Goal: Task Accomplishment & Management: Complete application form

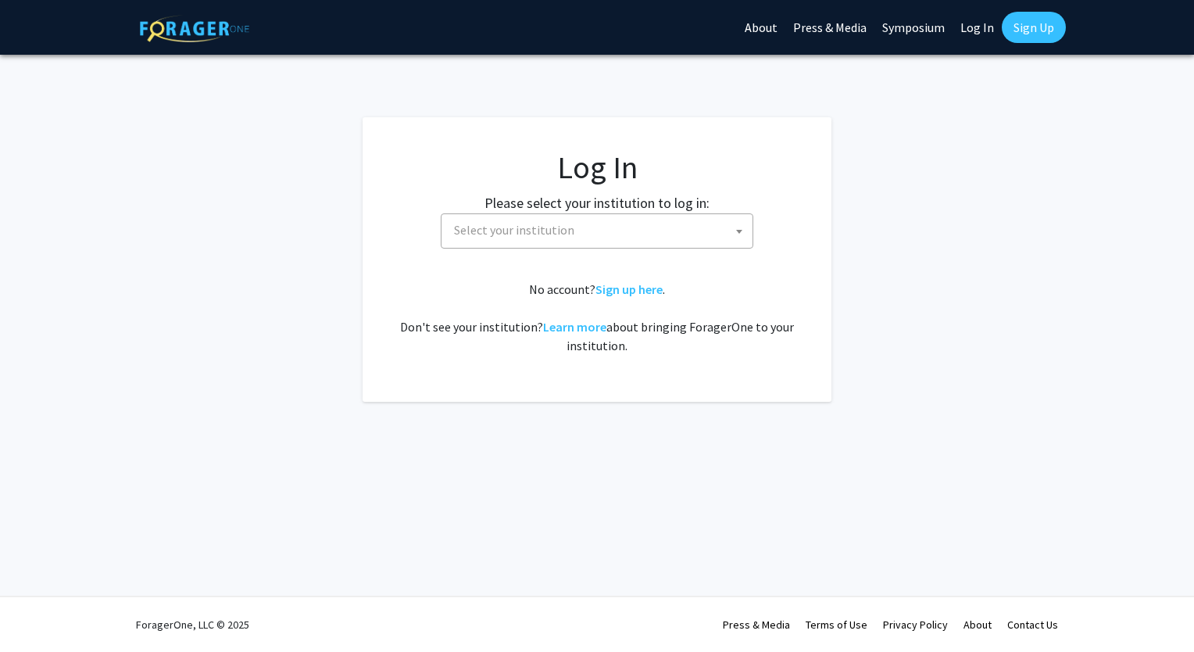
click at [521, 233] on span "Select your institution" at bounding box center [514, 230] width 120 height 16
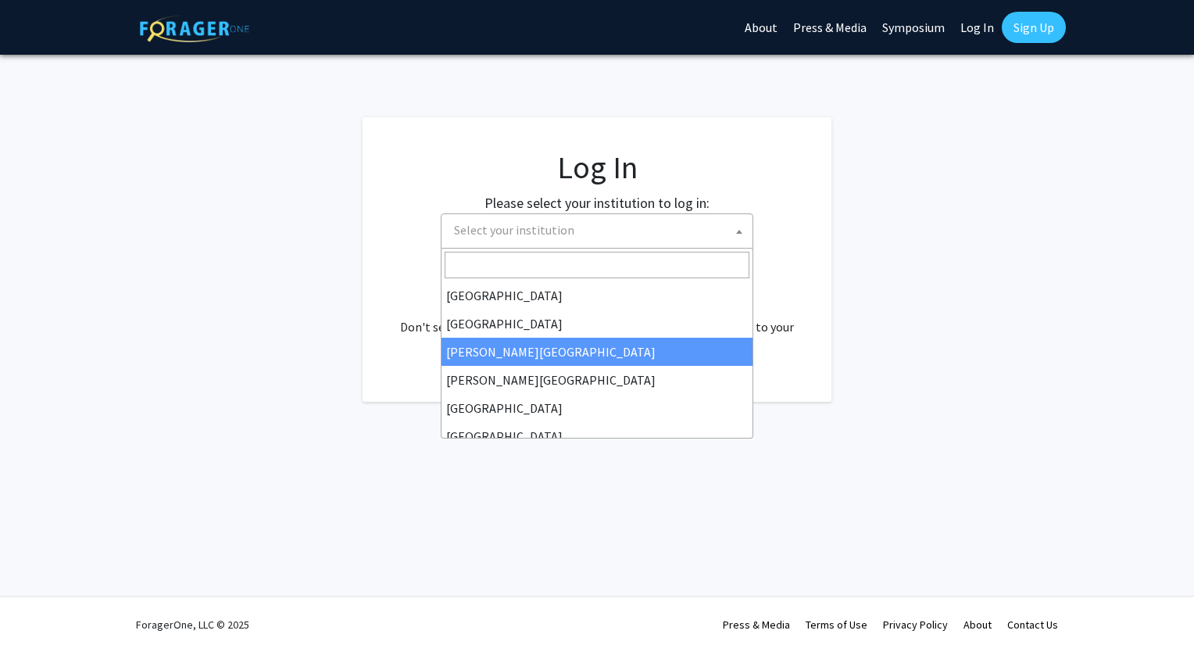
select select "5"
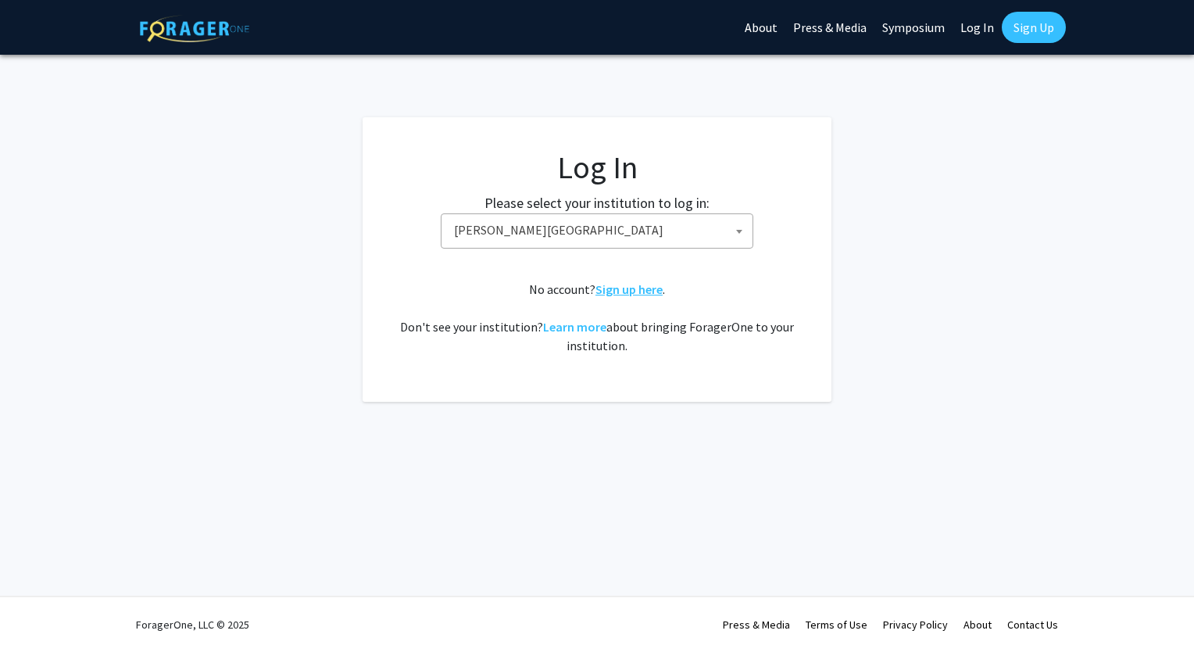
click at [624, 290] on link "Sign up here" at bounding box center [629, 289] width 67 height 16
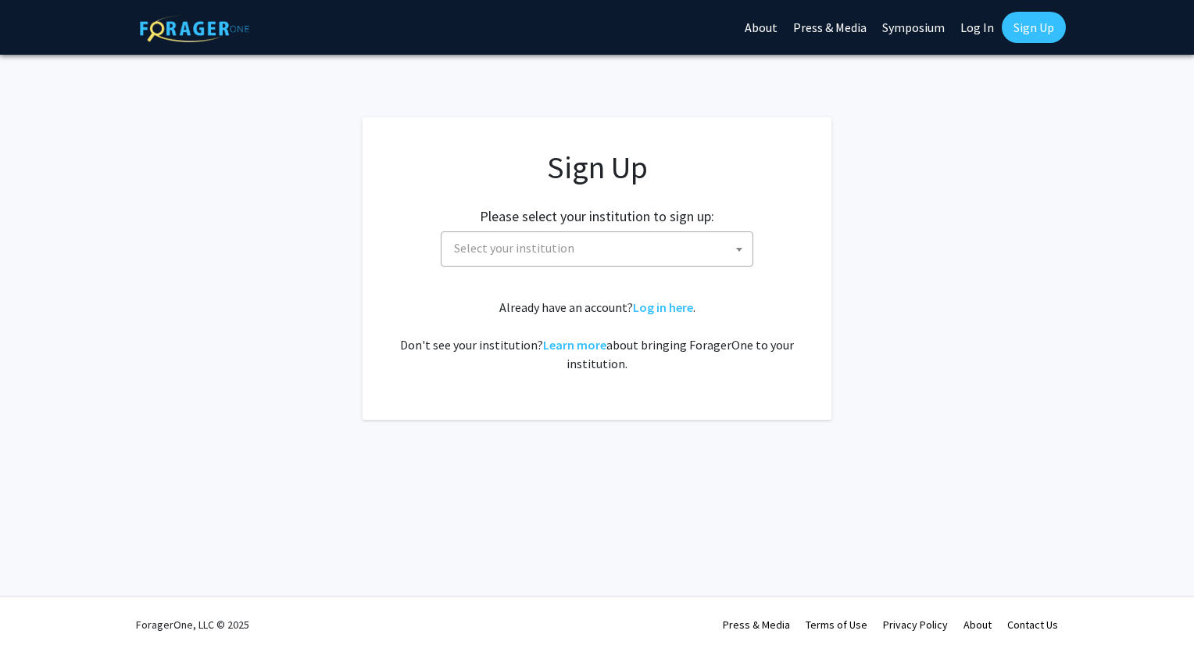
click at [553, 257] on span "Select your institution" at bounding box center [600, 248] width 305 height 32
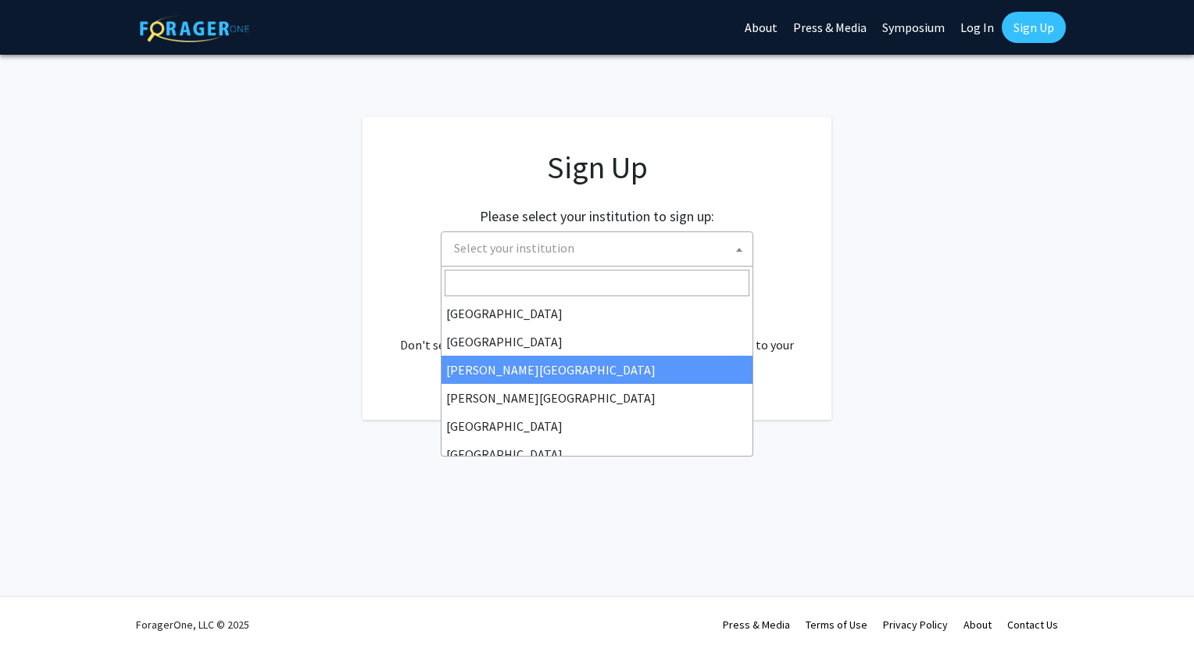
select select "5"
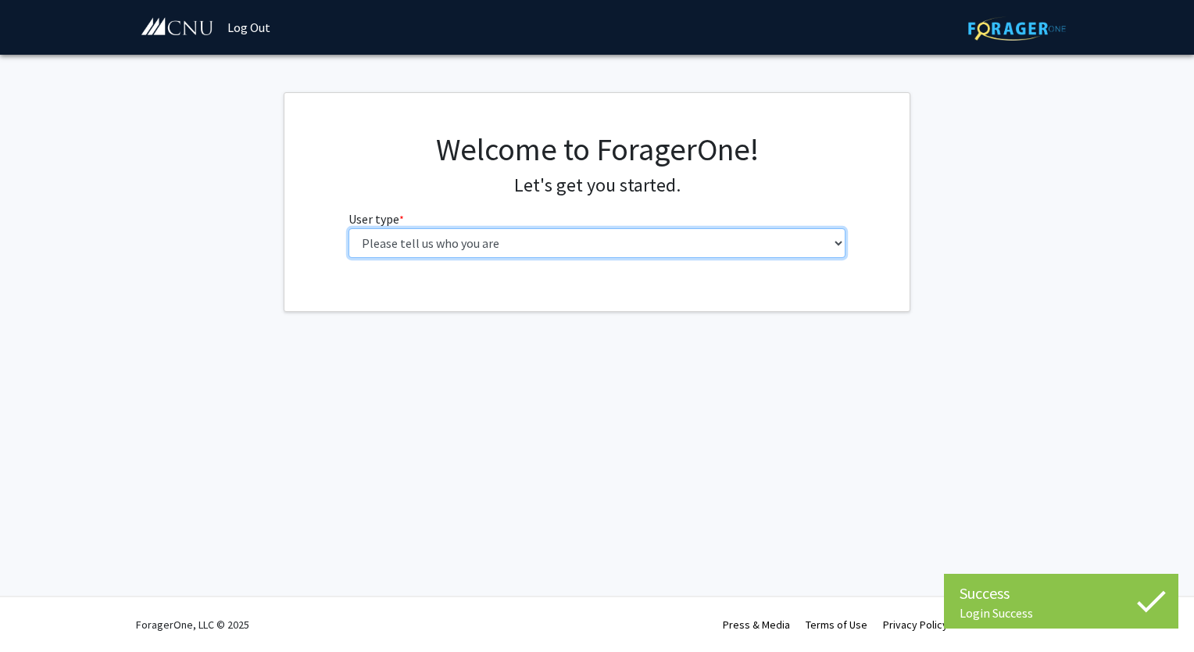
click at [637, 255] on select "Please tell us who you are Undergraduate Student Master's Student Doctoral Cand…" at bounding box center [598, 243] width 498 height 30
select select "1: undergrad"
click at [349, 228] on select "Please tell us who you are Undergraduate Student Master's Student Doctoral Cand…" at bounding box center [598, 243] width 498 height 30
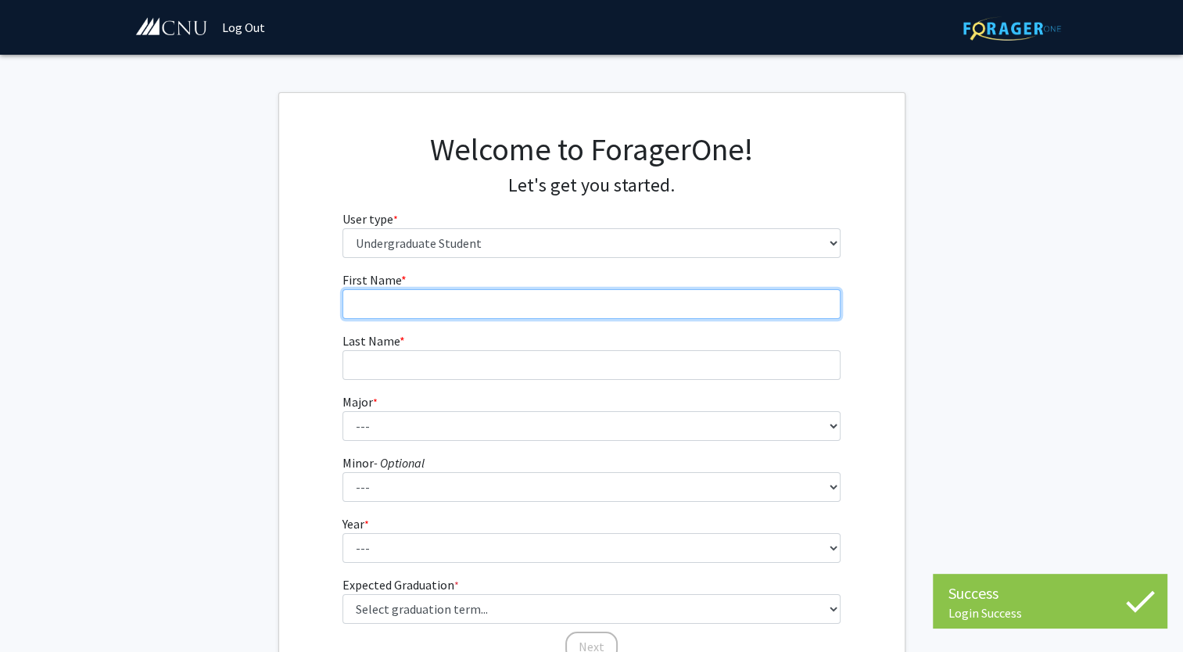
click at [535, 306] on input "First Name * required" at bounding box center [591, 304] width 498 height 30
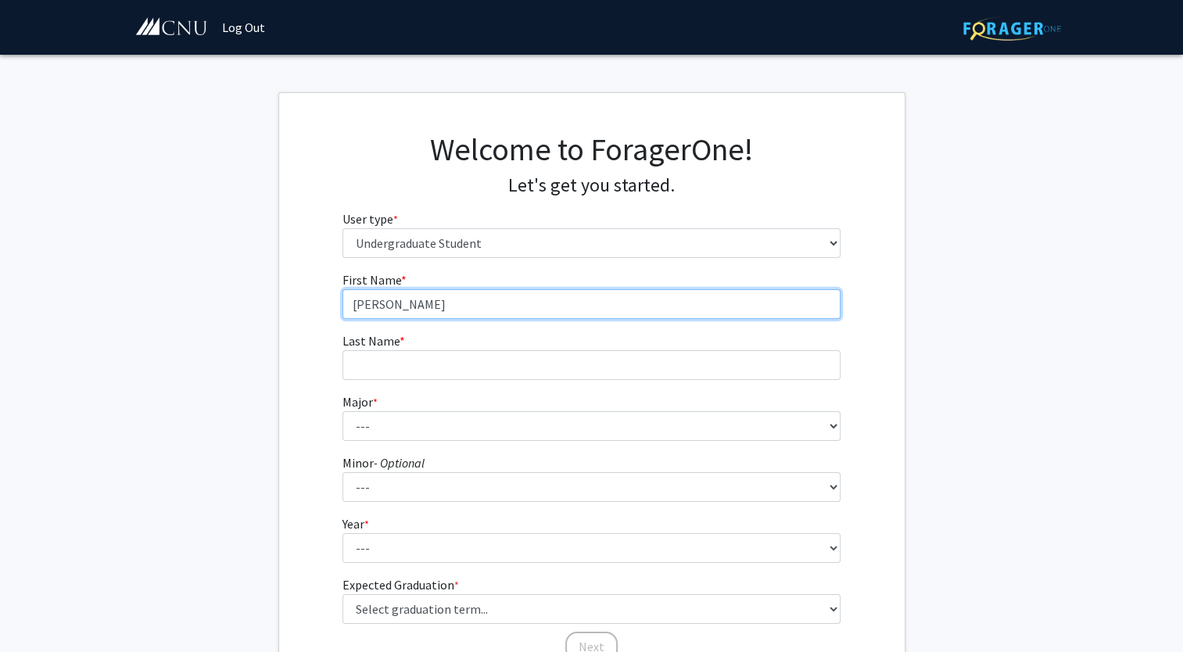
type input "Chloe"
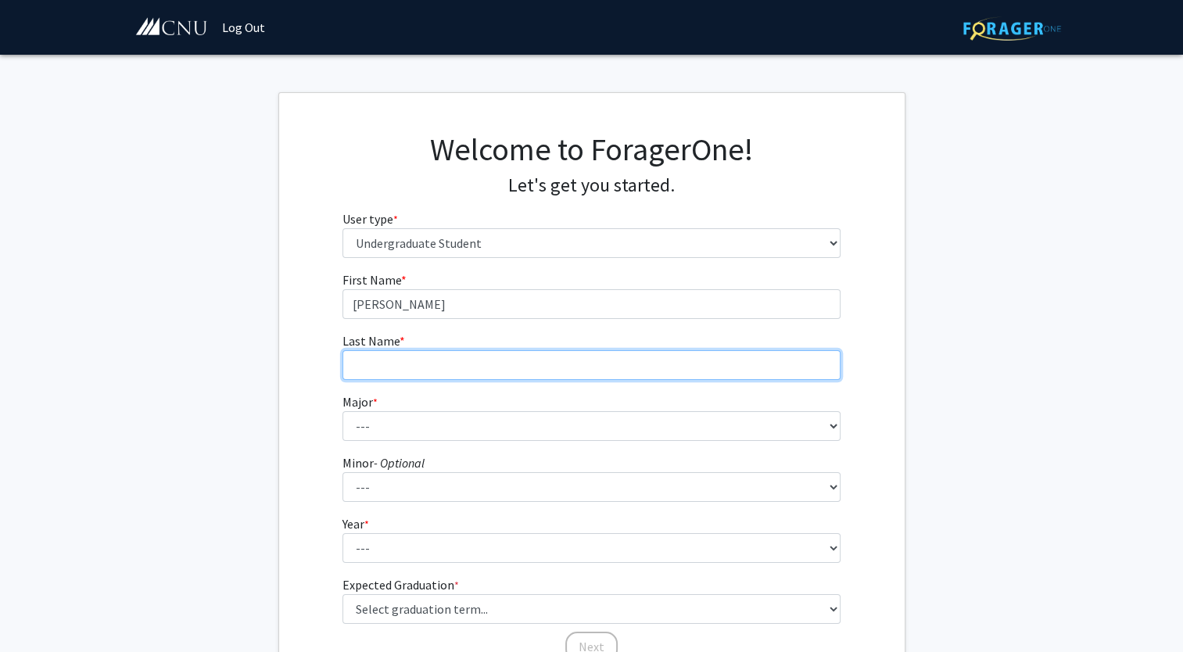
click at [429, 363] on input "Last Name * required" at bounding box center [591, 365] width 498 height 30
type input "Leach"
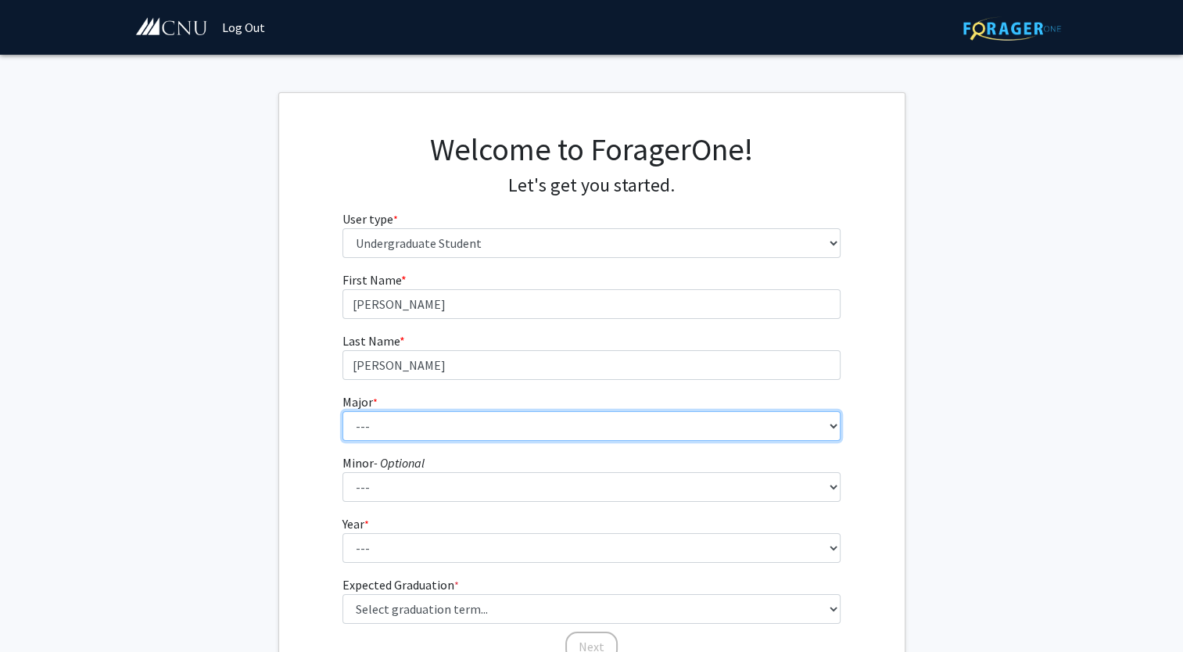
click at [392, 427] on select "--- Accounting Applied Physics Art History Biochemistry Biology Chemistry Class…" at bounding box center [591, 426] width 498 height 30
select select "30: 641"
click at [342, 411] on select "--- Accounting Applied Physics Art History Biochemistry Biology Chemistry Class…" at bounding box center [591, 426] width 498 height 30
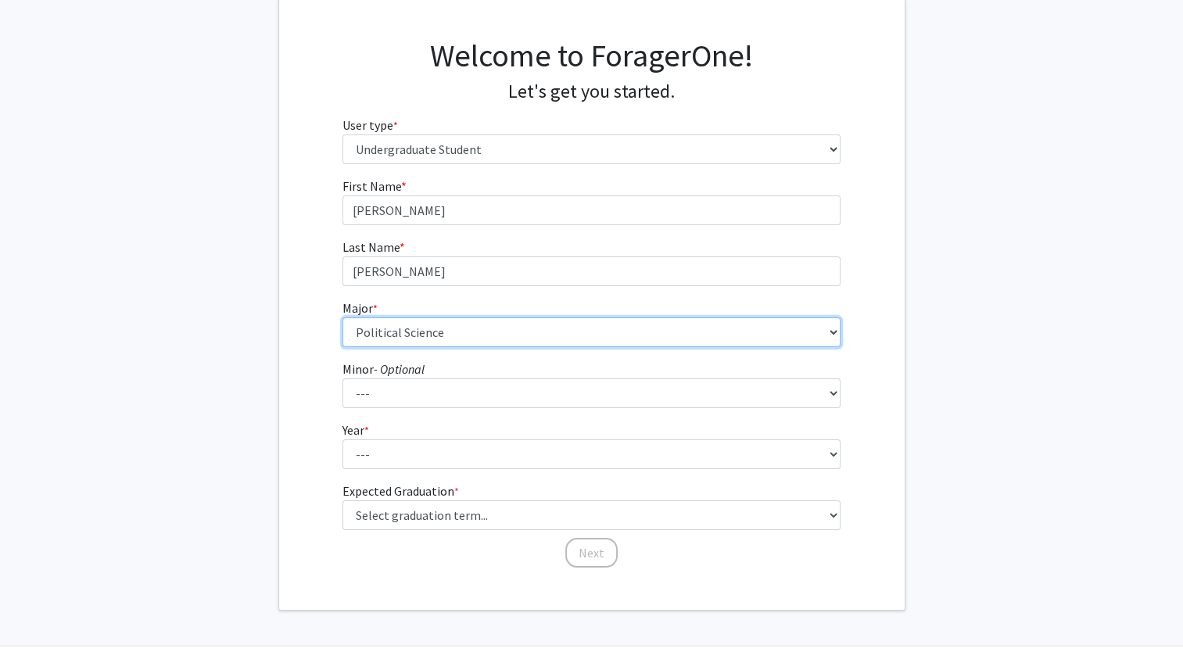
scroll to position [117, 0]
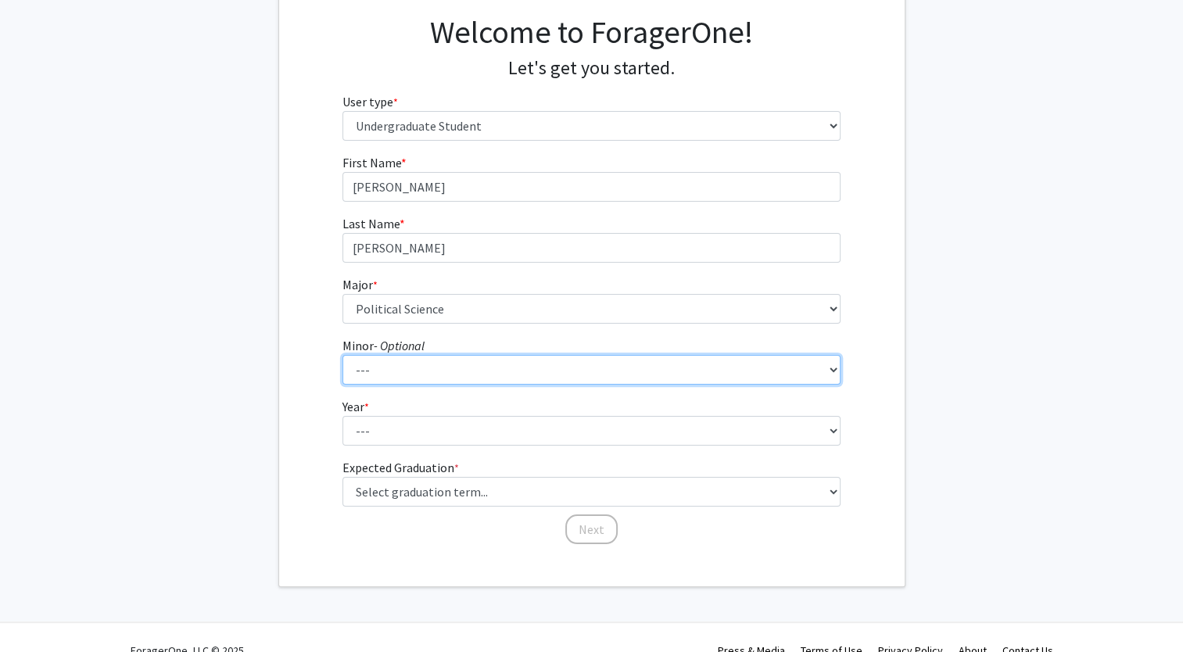
click at [414, 372] on select "--- African American Studies American Studies Anthropology Asian Studies Busine…" at bounding box center [591, 370] width 498 height 30
select select "18: 421"
click at [342, 355] on select "--- African American Studies American Studies Anthropology Asian Studies Busine…" at bounding box center [591, 370] width 498 height 30
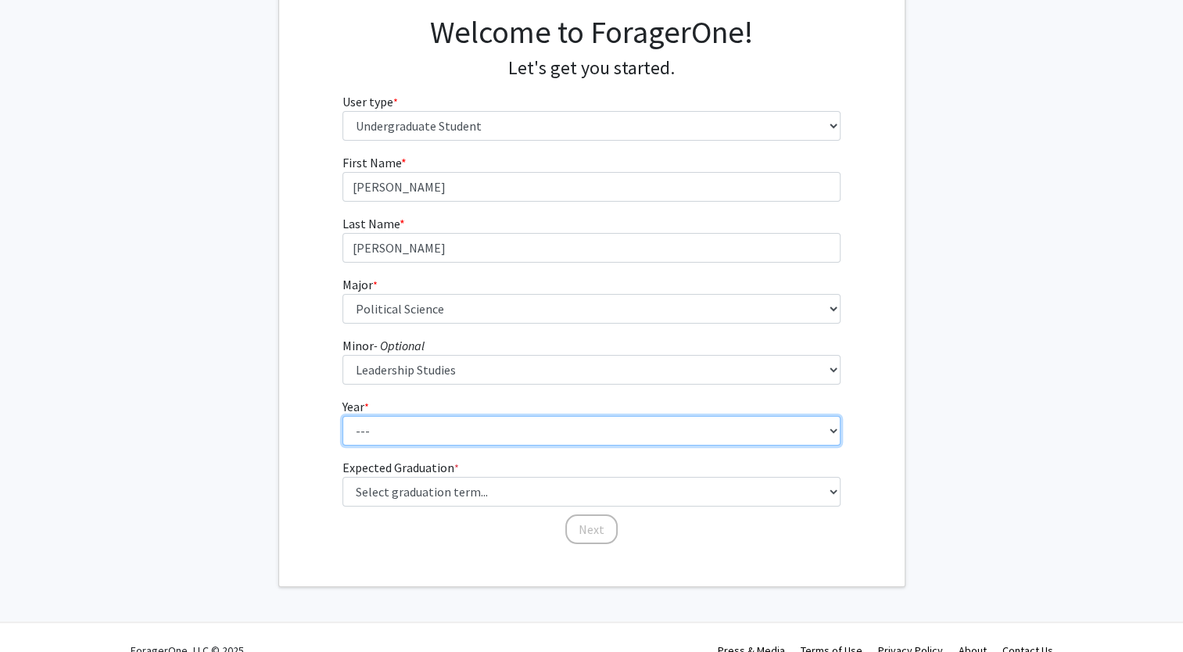
click at [403, 427] on select "--- First-year Sophomore Junior Senior Postbaccalaureate Certificate" at bounding box center [591, 431] width 498 height 30
select select "2: sophomore"
click at [342, 416] on select "--- First-year Sophomore Junior Senior Postbaccalaureate Certificate" at bounding box center [591, 431] width 498 height 30
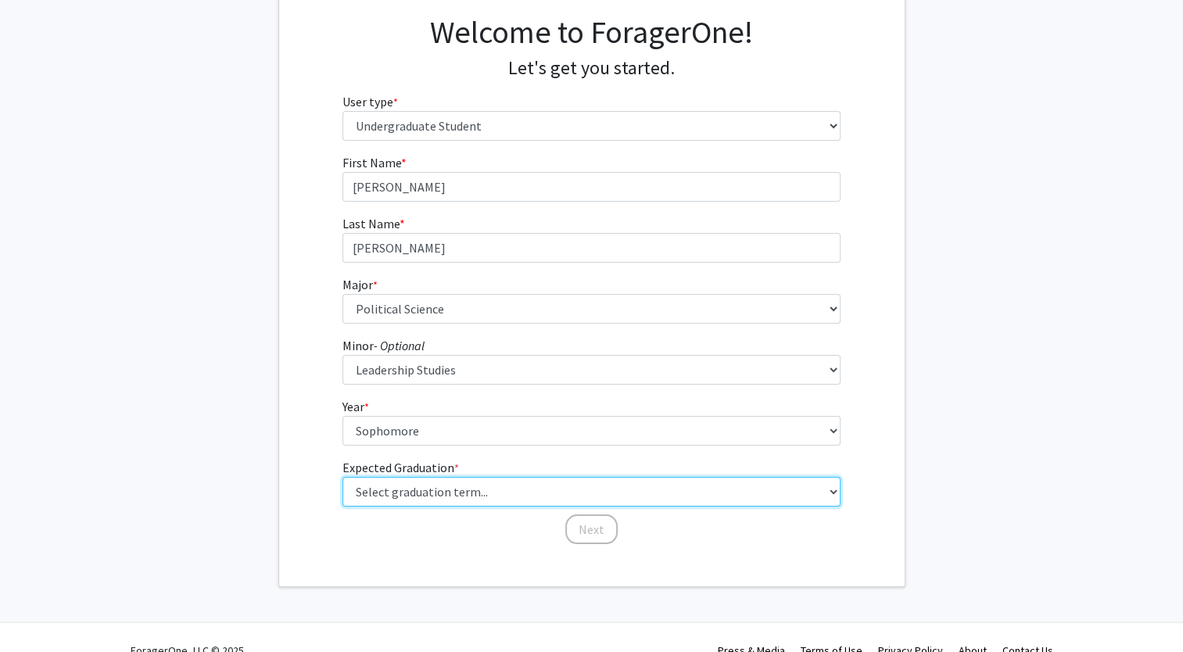
click at [440, 492] on select "Select graduation term... Spring 2025 Summer 2025 Fall 2025 Winter 2025 Spring …" at bounding box center [591, 492] width 498 height 30
select select "13: spring_2028"
click at [342, 477] on select "Select graduation term... Spring 2025 Summer 2025 Fall 2025 Winter 2025 Spring …" at bounding box center [591, 492] width 498 height 30
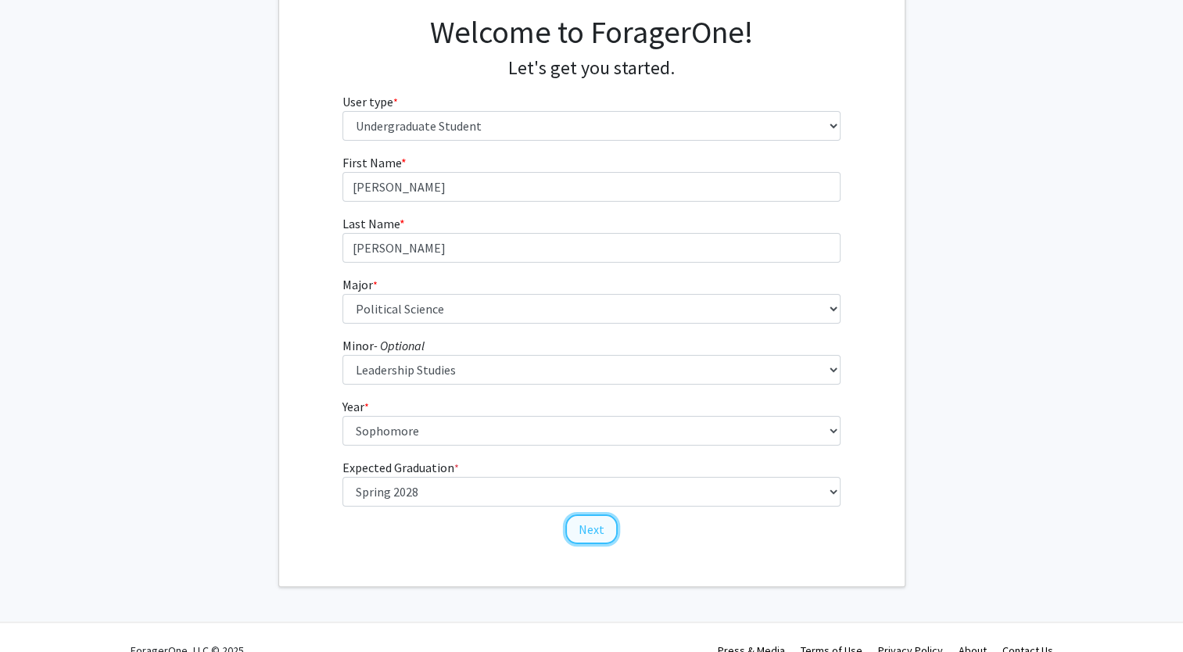
click at [585, 527] on button "Next" at bounding box center [591, 529] width 52 height 30
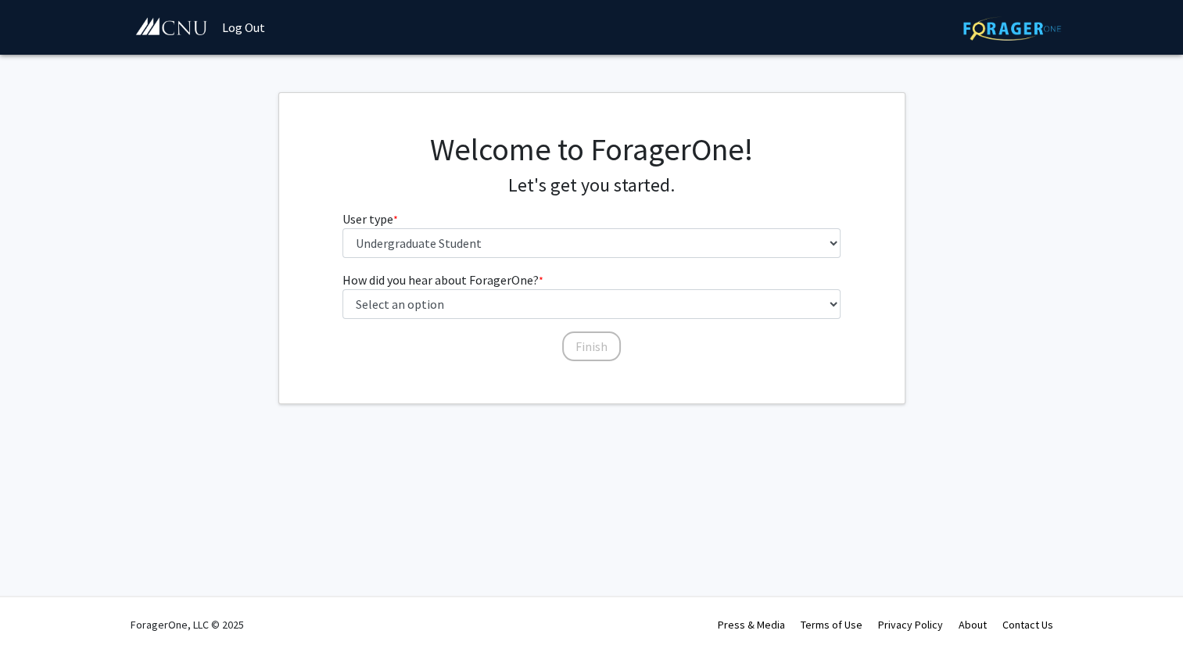
scroll to position [0, 0]
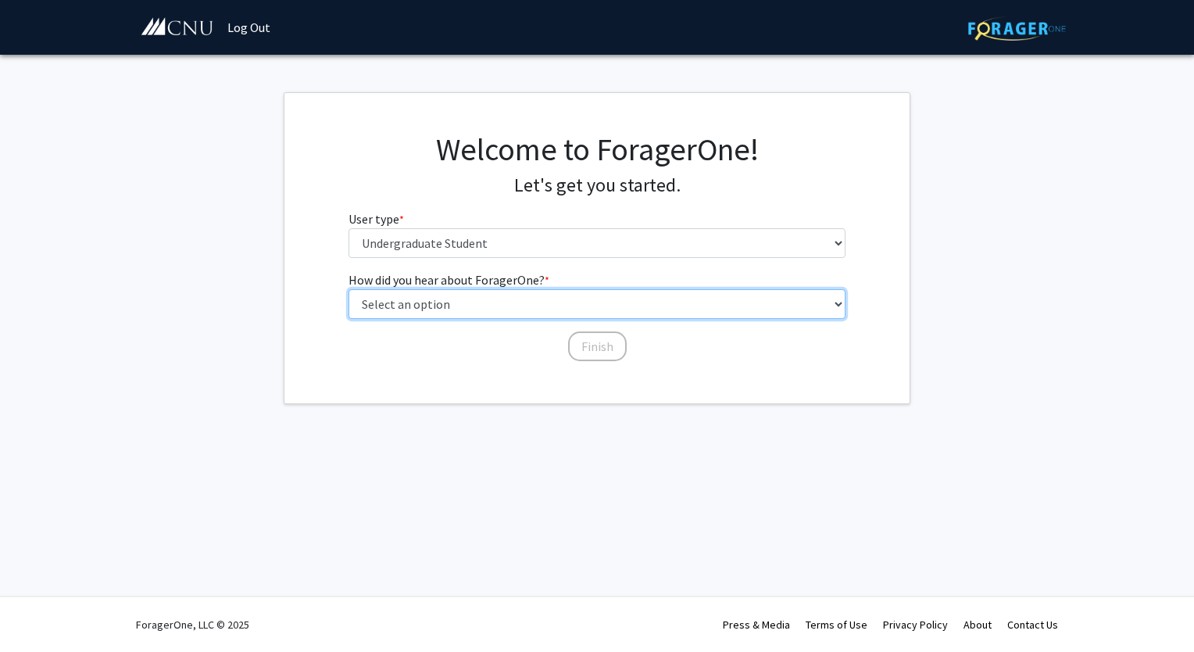
click at [474, 299] on select "Select an option Peer/student recommendation Faculty/staff recommendation Unive…" at bounding box center [598, 304] width 498 height 30
select select "2: faculty_recommendation"
click at [349, 289] on select "Select an option Peer/student recommendation Faculty/staff recommendation Unive…" at bounding box center [598, 304] width 498 height 30
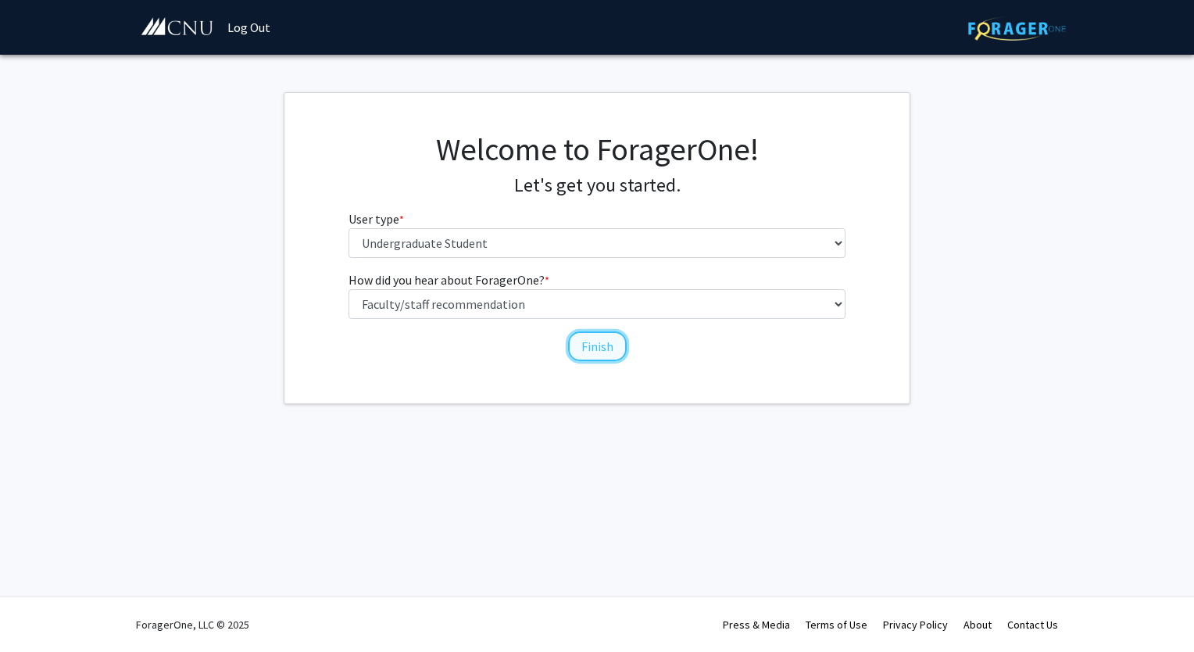
click at [605, 346] on button "Finish" at bounding box center [597, 346] width 59 height 30
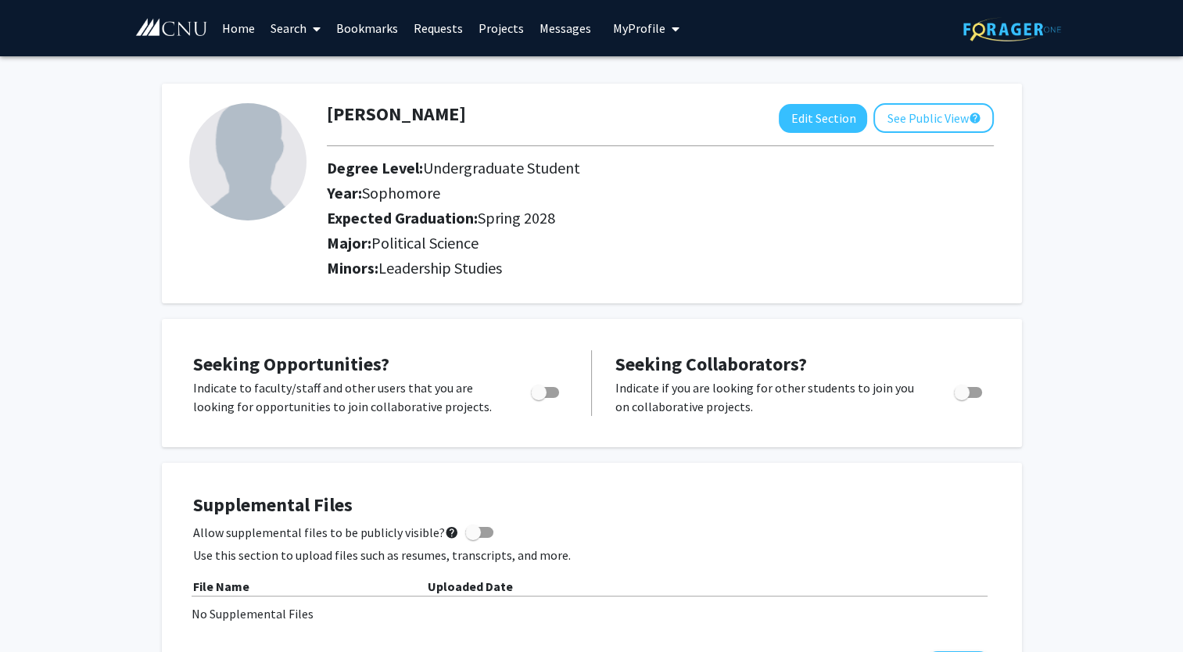
click at [545, 391] on span "Toggle" at bounding box center [539, 393] width 16 height 16
click at [539, 398] on input "Are you actively seeking opportunities?" at bounding box center [538, 398] width 1 height 1
checkbox input "true"
click at [497, 30] on link "Projects" at bounding box center [501, 28] width 61 height 55
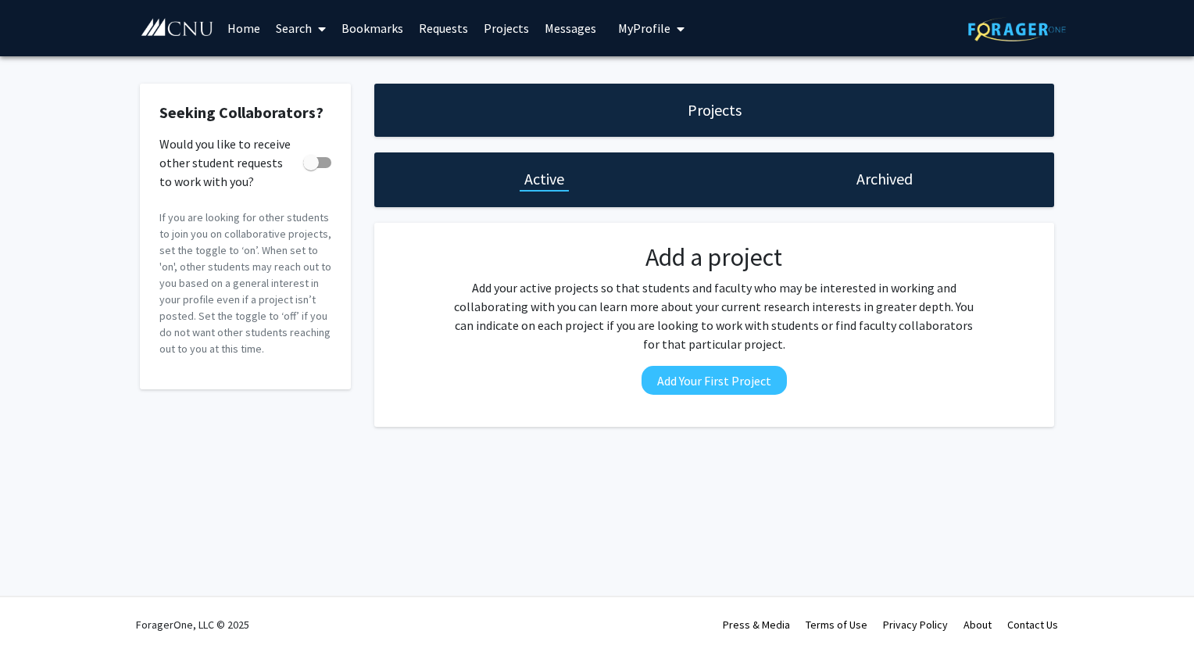
click at [253, 27] on link "Home" at bounding box center [244, 28] width 48 height 55
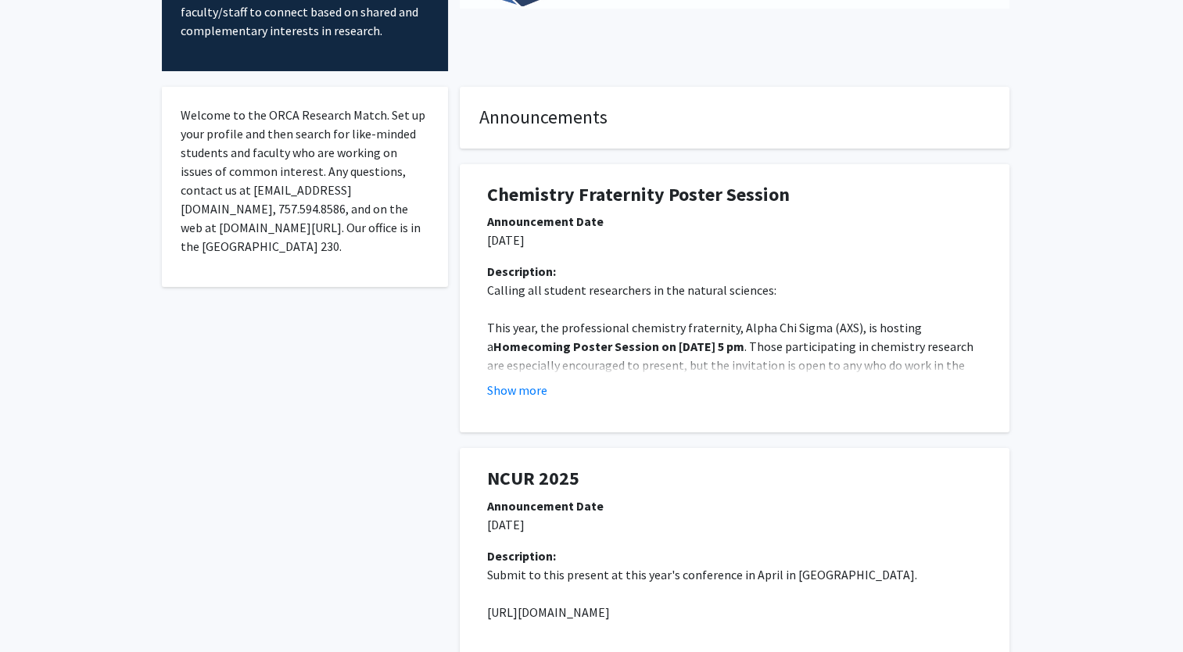
scroll to position [197, 0]
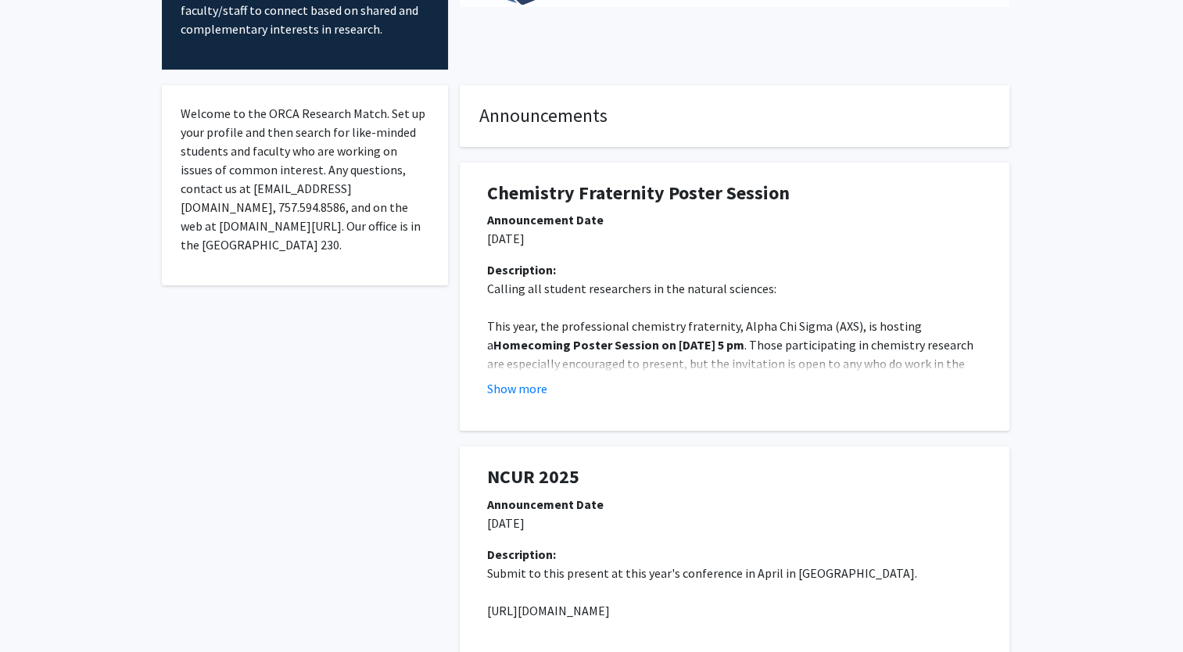
click at [567, 316] on p at bounding box center [734, 307] width 495 height 19
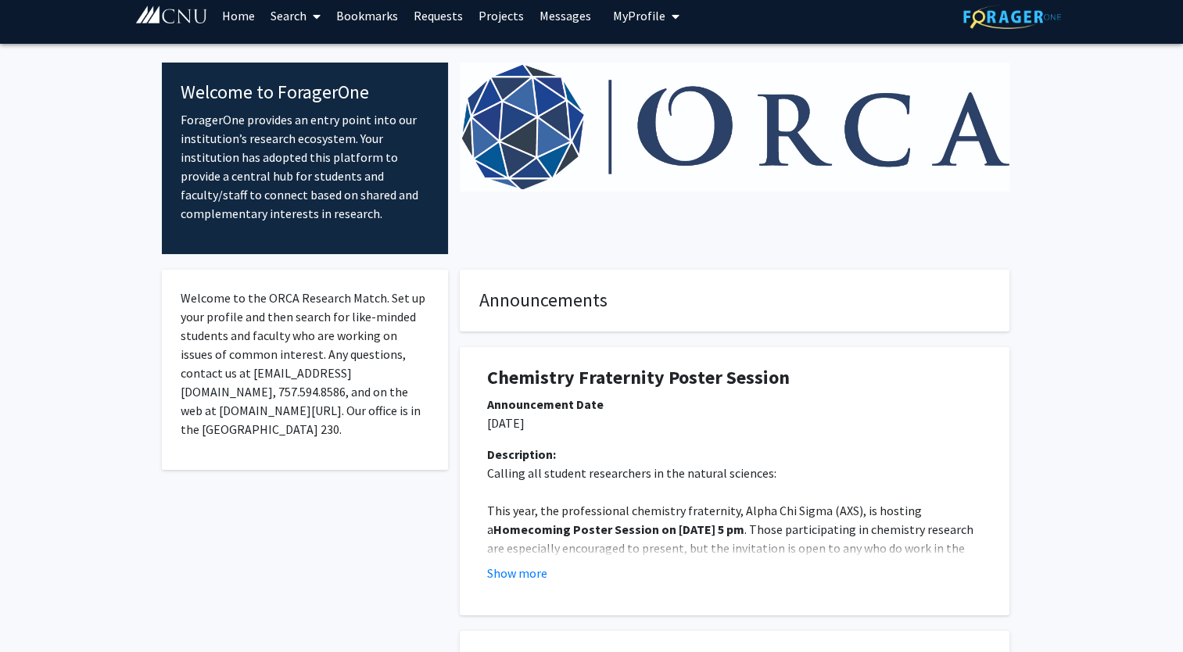
scroll to position [0, 0]
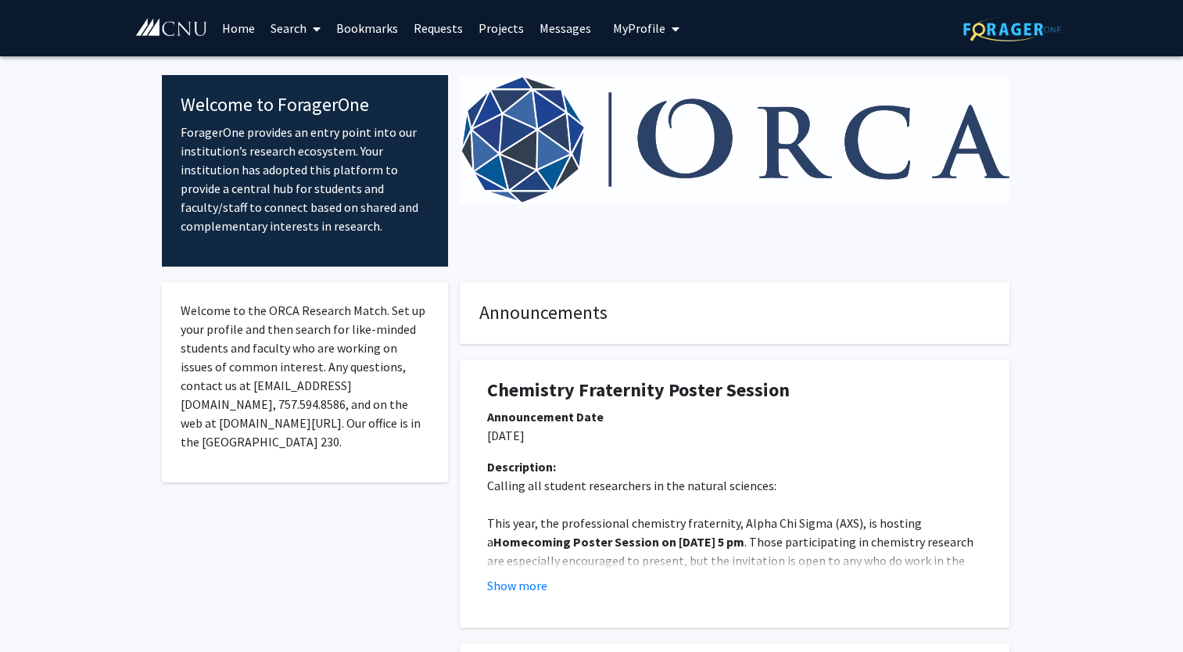
click at [319, 28] on icon at bounding box center [317, 29] width 8 height 13
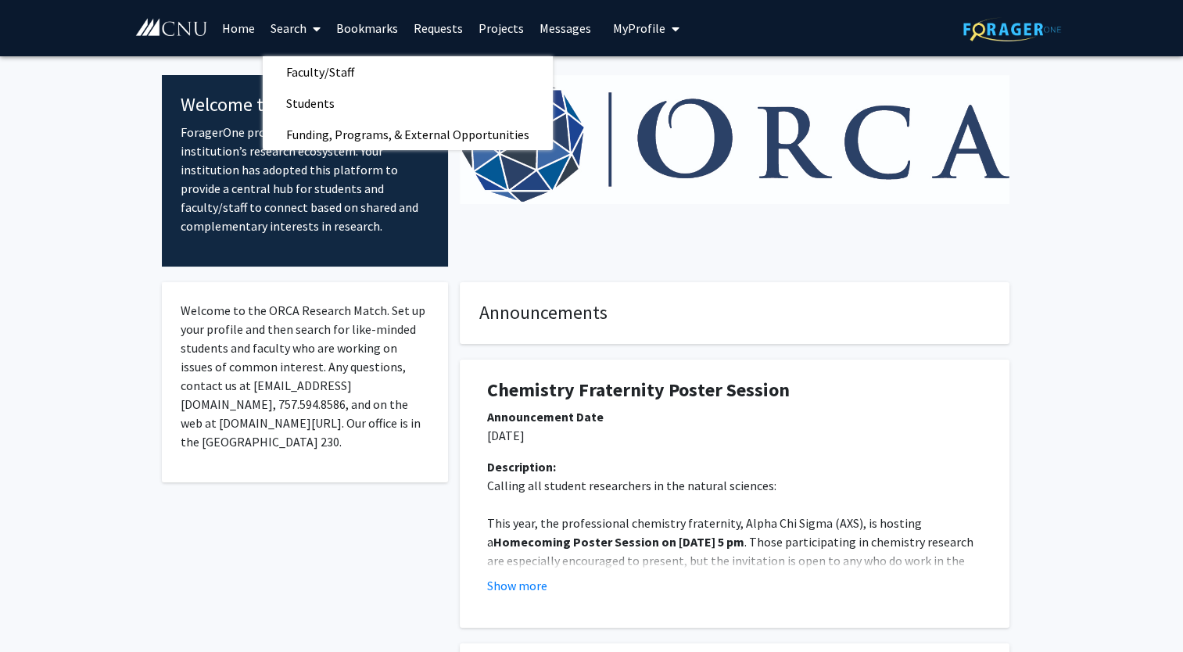
click at [571, 27] on link "Messages" at bounding box center [565, 28] width 67 height 55
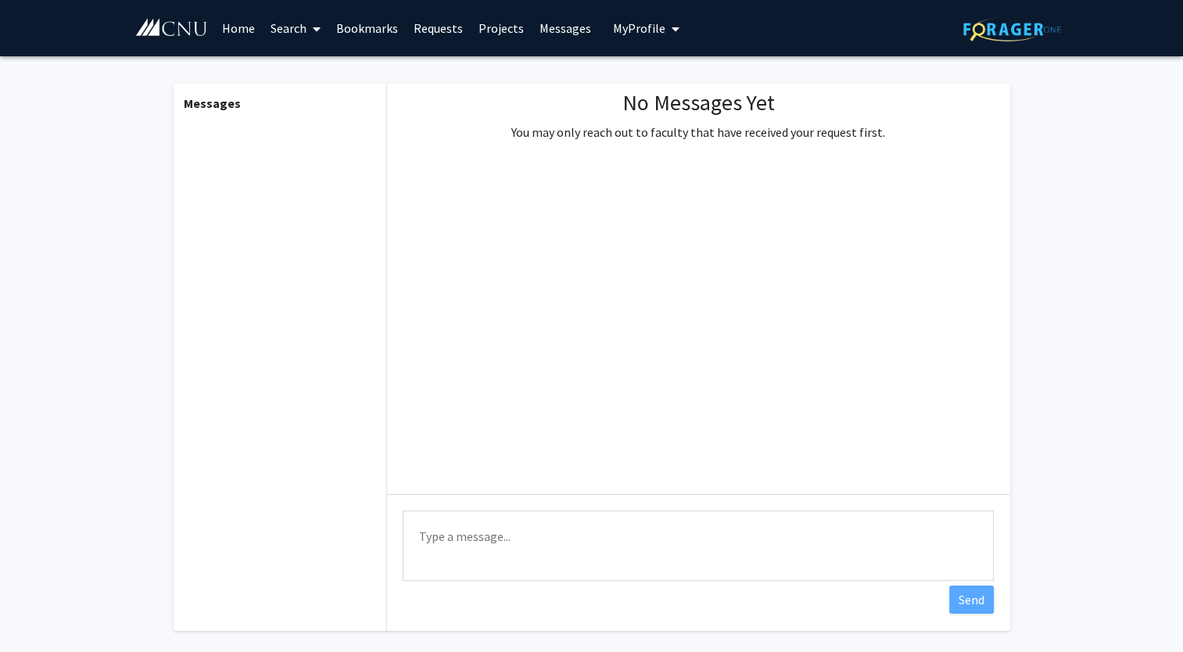
click at [617, 26] on span "My Profile" at bounding box center [639, 28] width 52 height 16
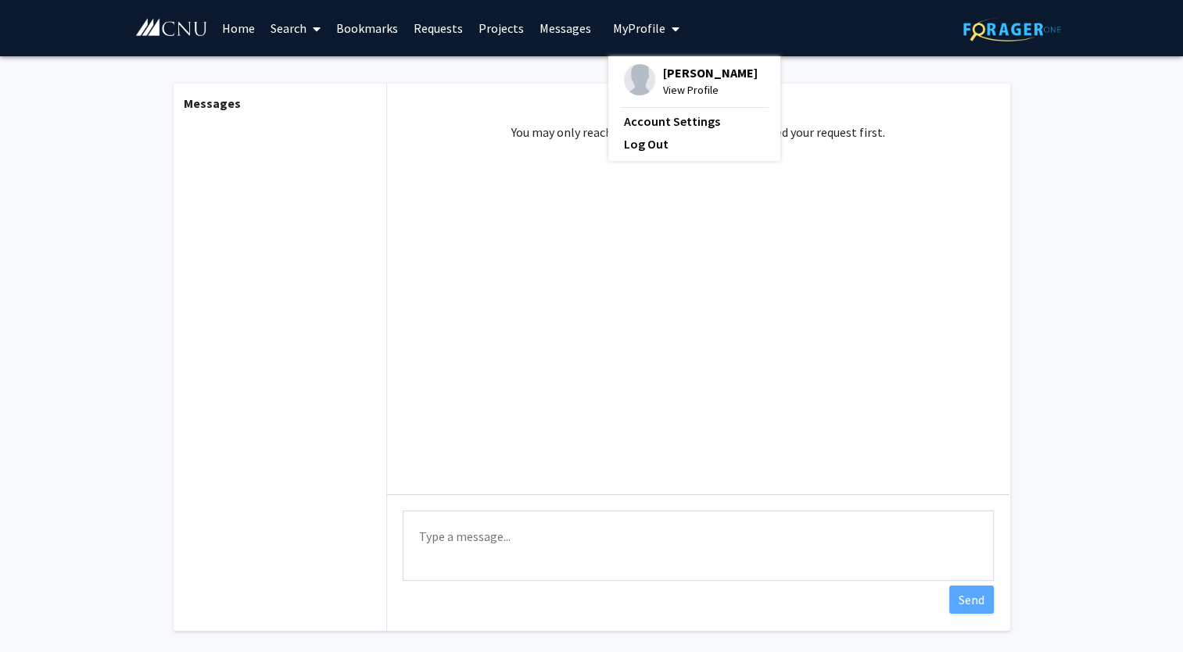
click at [630, 81] on img at bounding box center [639, 79] width 31 height 31
